Goal: Information Seeking & Learning: Learn about a topic

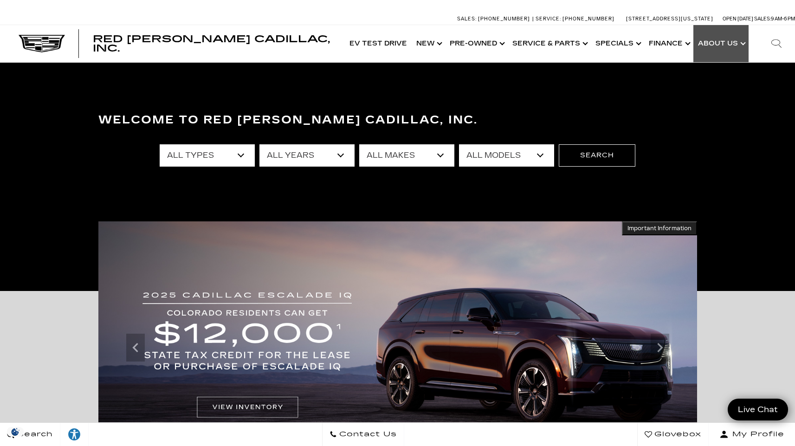
click at [738, 45] on link "Show About Us" at bounding box center [720, 43] width 55 height 37
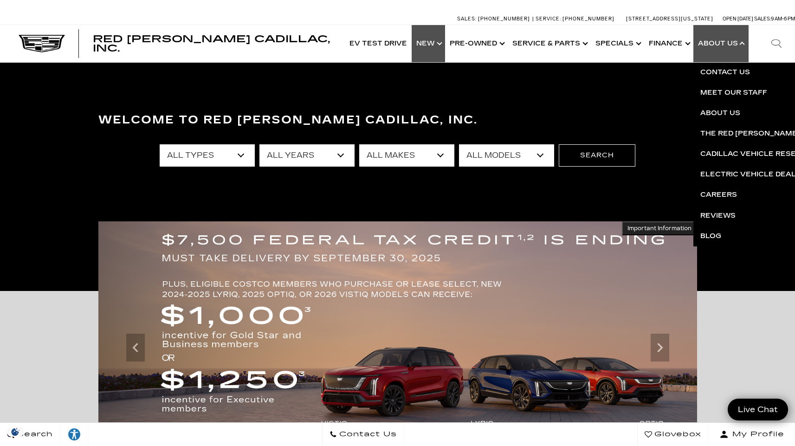
click at [436, 44] on link "Show New" at bounding box center [428, 43] width 33 height 37
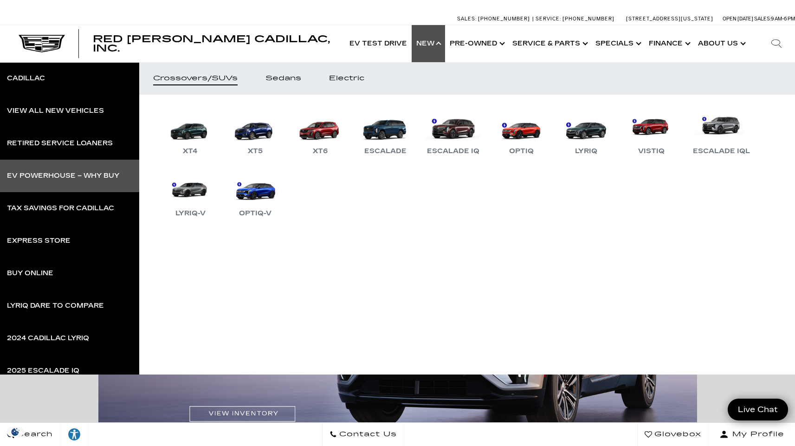
drag, startPoint x: 63, startPoint y: 176, endPoint x: 56, endPoint y: 177, distance: 7.1
click at [56, 177] on div "EV Powerhouse – Why Buy" at bounding box center [63, 176] width 112 height 6
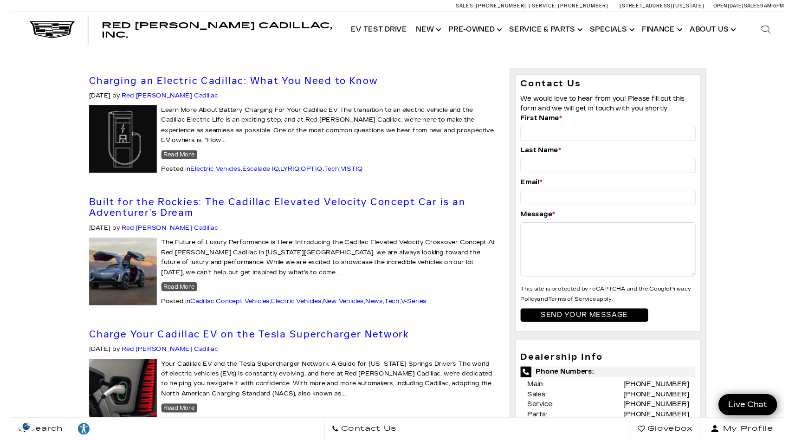
scroll to position [2, 0]
